Goal: Information Seeking & Learning: Learn about a topic

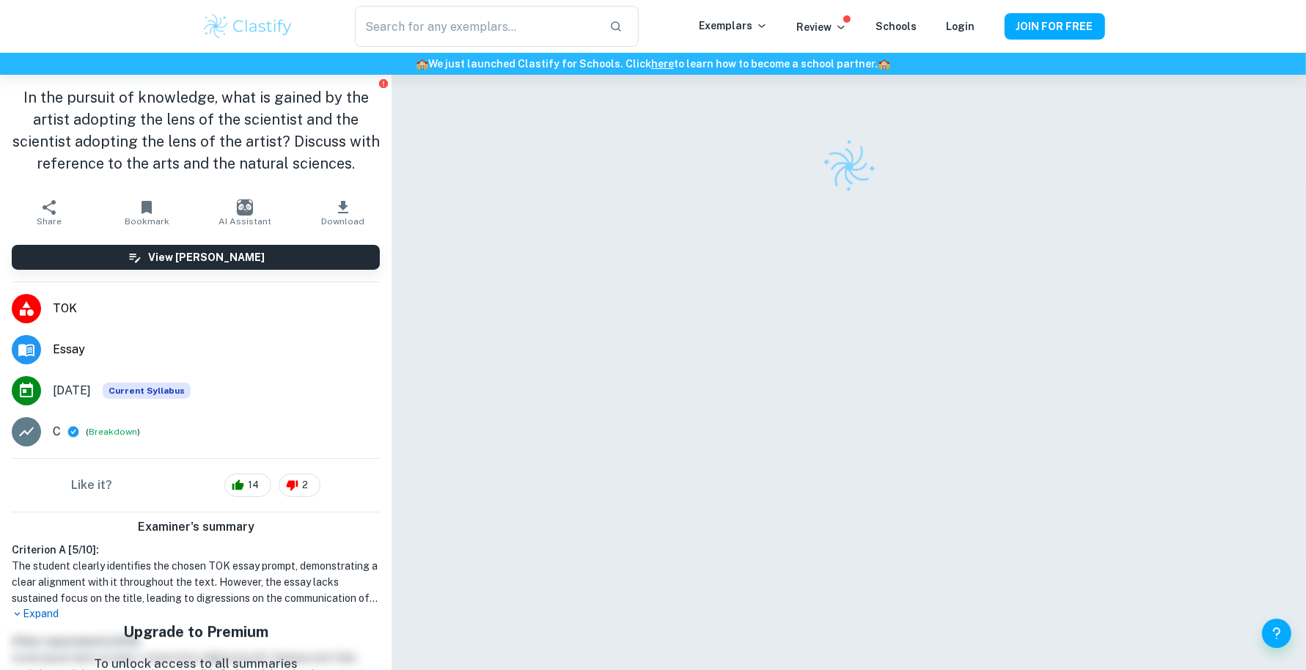
scroll to position [81, 0]
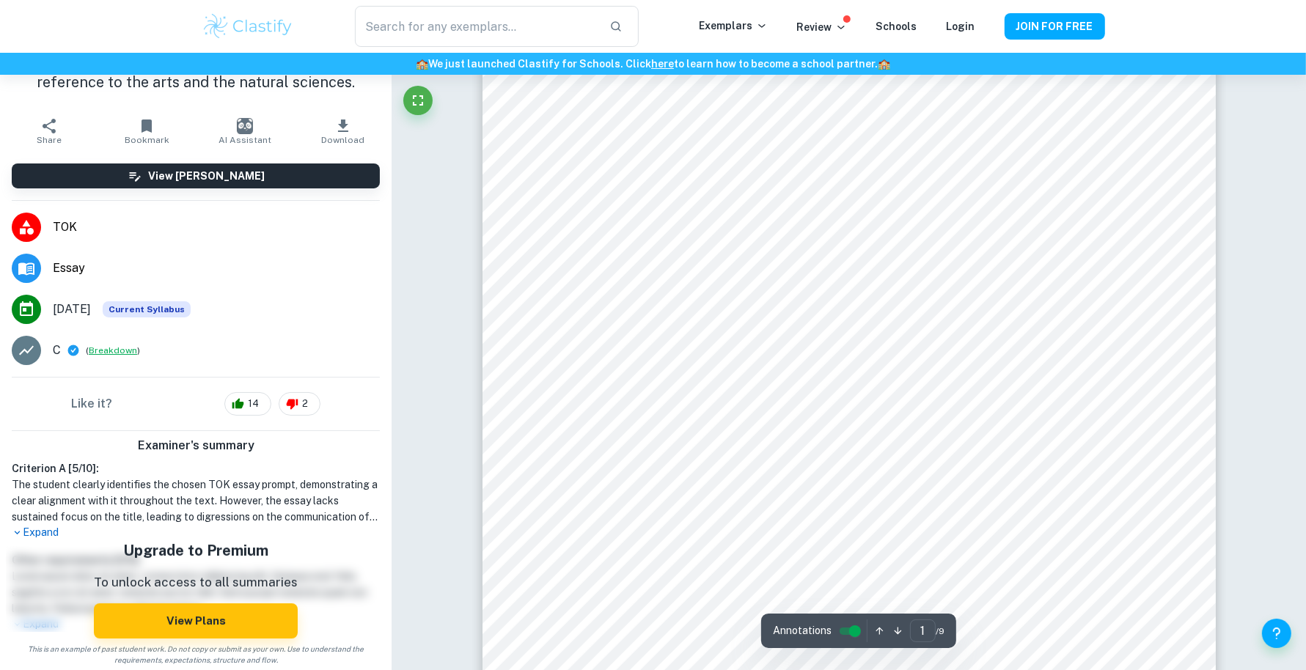
click at [120, 353] on button "Breakdown" at bounding box center [113, 350] width 48 height 13
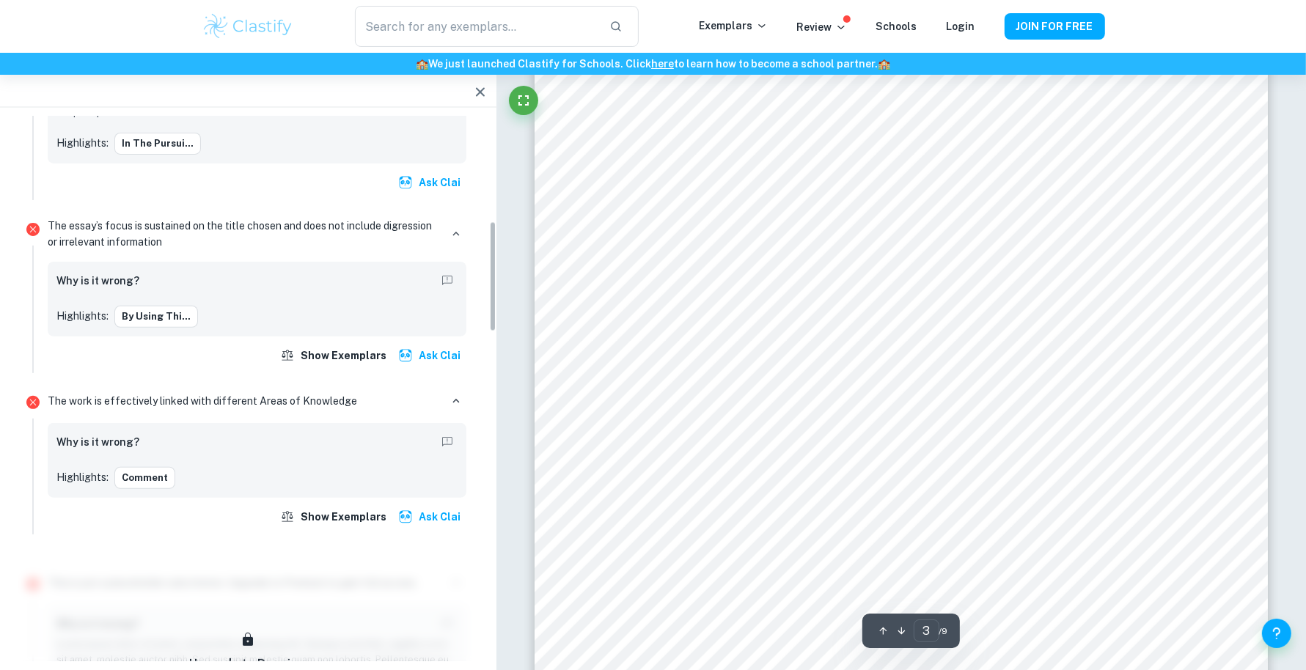
scroll to position [519, 0]
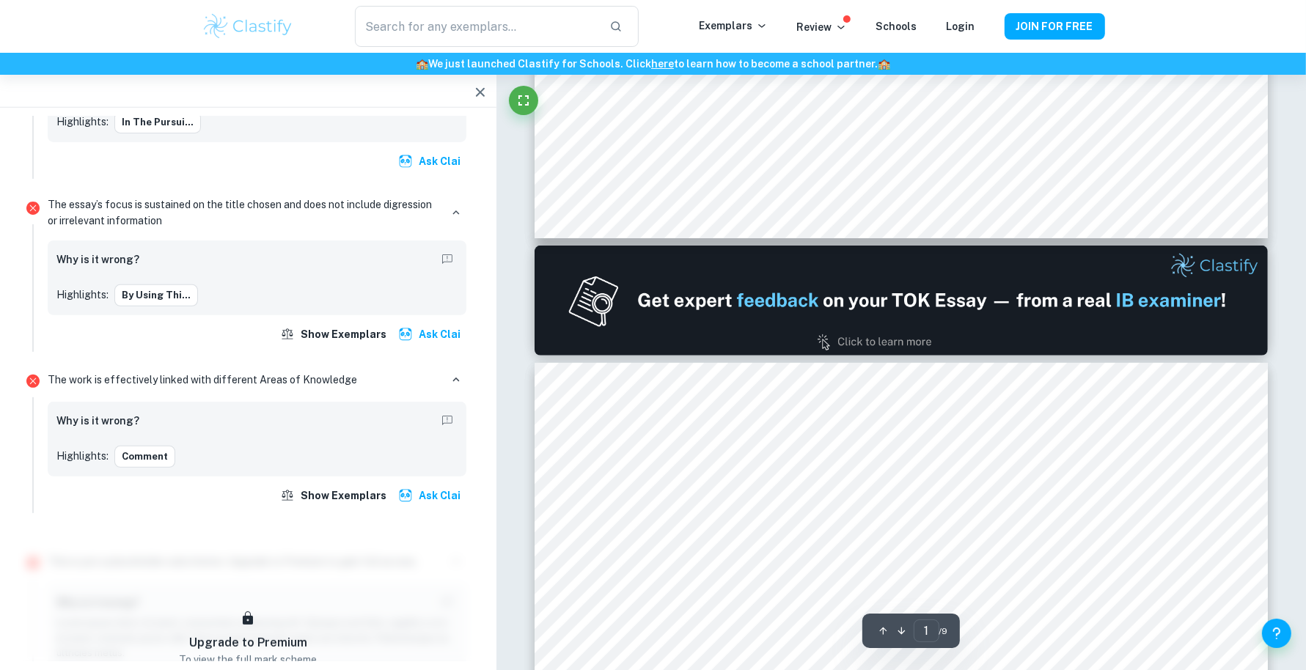
type input "2"
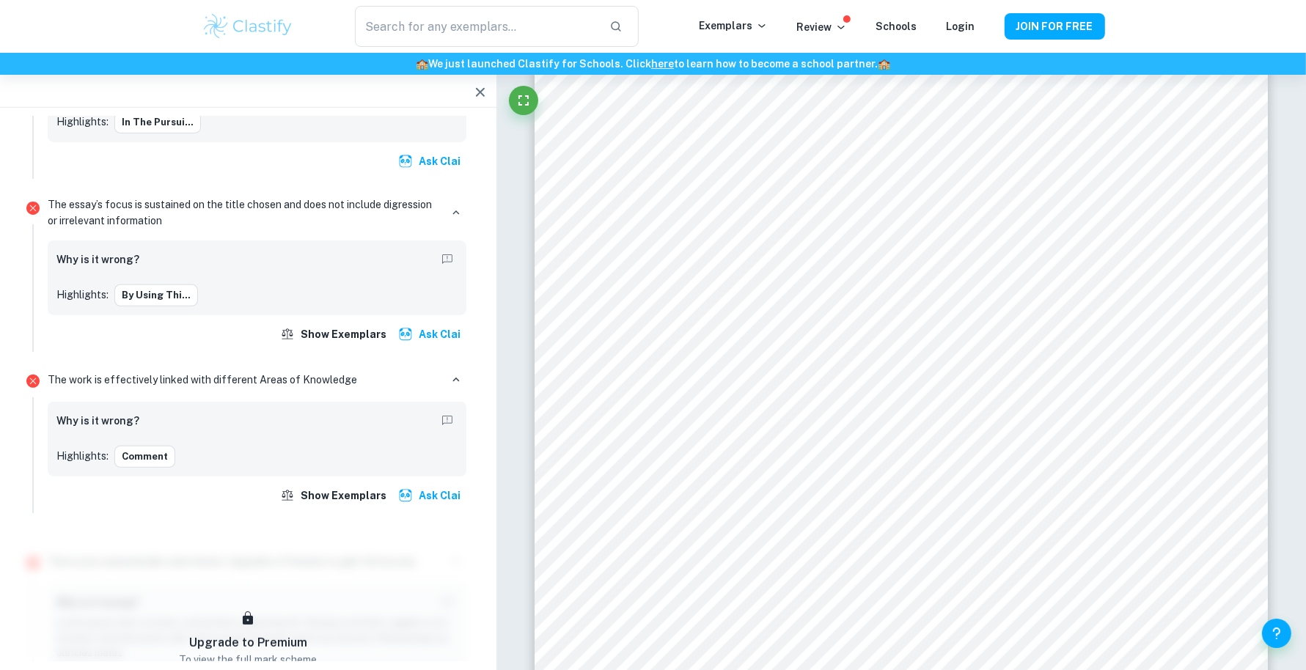
scroll to position [1359, 0]
